Goal: Task Accomplishment & Management: Manage account settings

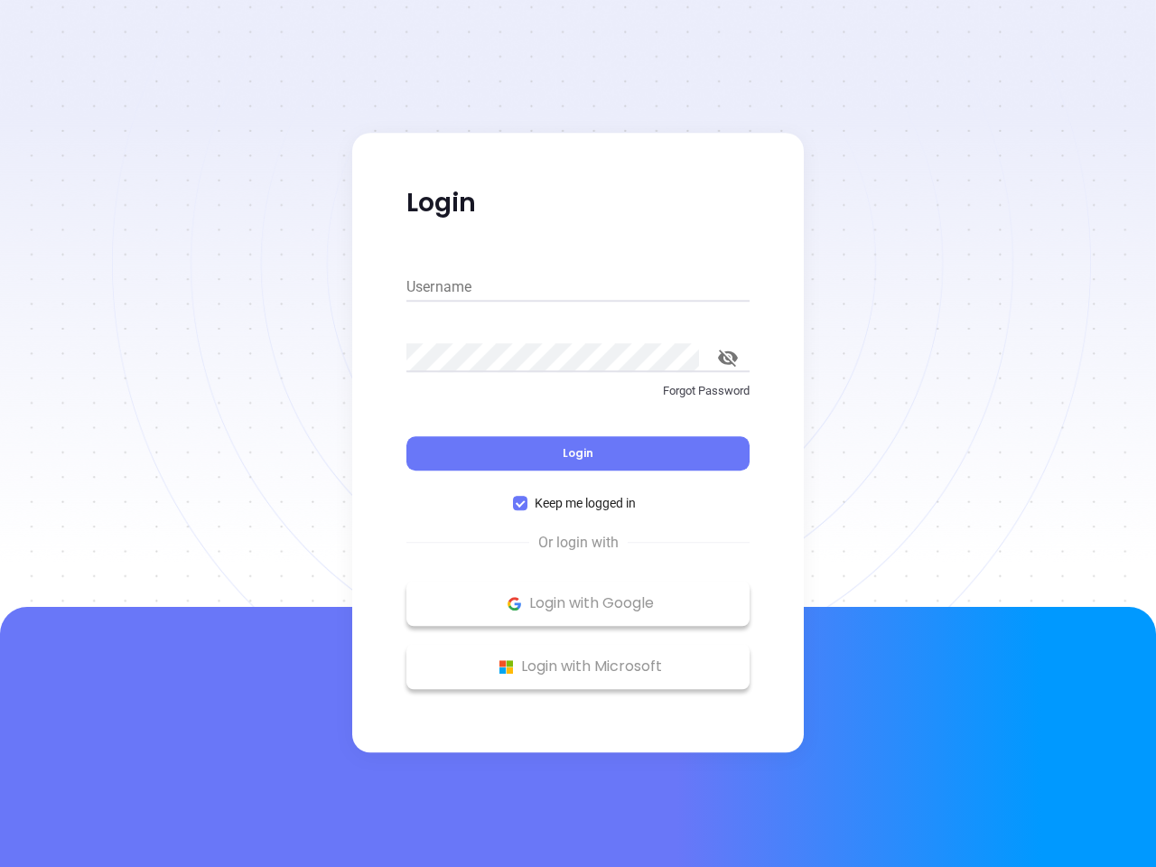
click at [578, 433] on div "Login" at bounding box center [577, 442] width 343 height 56
click at [578, 287] on input "Username" at bounding box center [577, 287] width 343 height 29
click at [728, 358] on icon "toggle password visibility" at bounding box center [728, 357] width 20 height 17
click at [578, 453] on span "Login" at bounding box center [577, 452] width 31 height 15
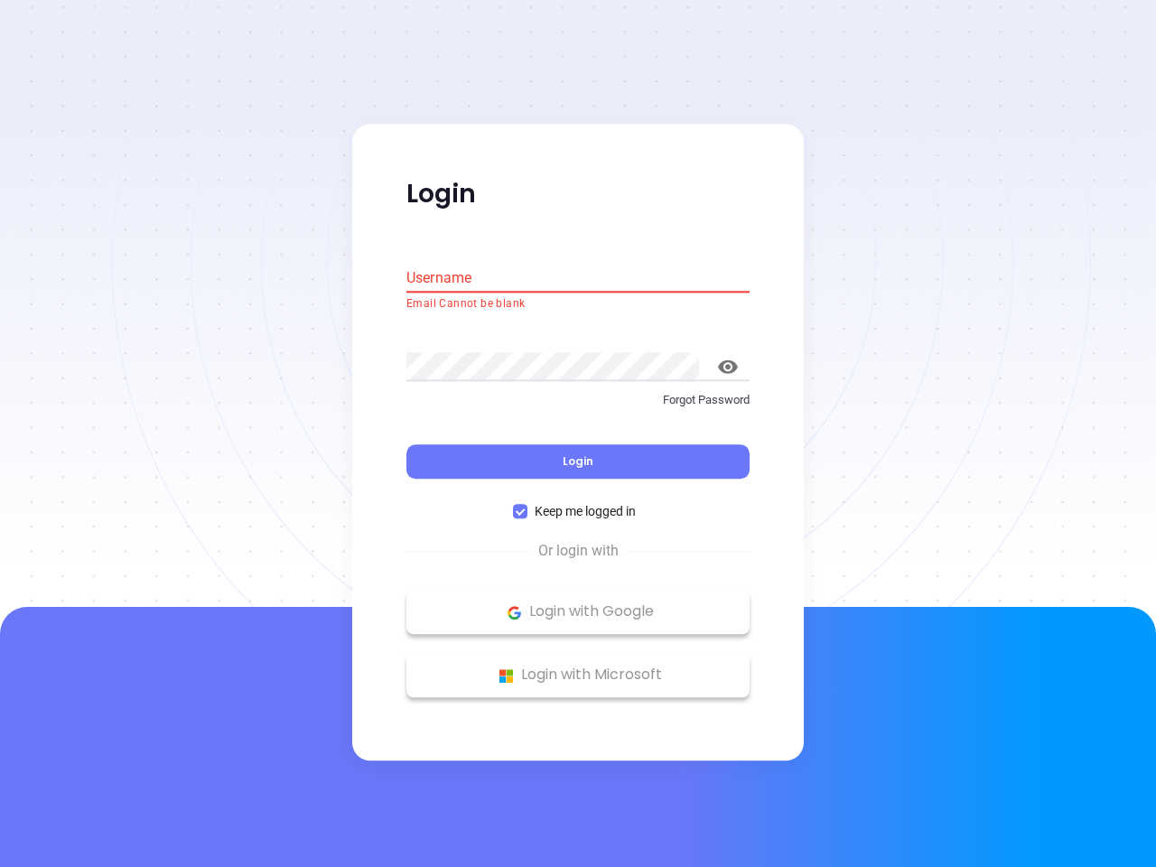
click at [578, 503] on span "Keep me logged in" at bounding box center [585, 512] width 116 height 20
click at [527, 505] on input "Keep me logged in" at bounding box center [520, 512] width 14 height 14
checkbox input "false"
click at [578, 603] on p "Login with Google" at bounding box center [577, 612] width 325 height 27
click at [578, 666] on p "Login with Microsoft" at bounding box center [577, 675] width 325 height 27
